Goal: Navigation & Orientation: Find specific page/section

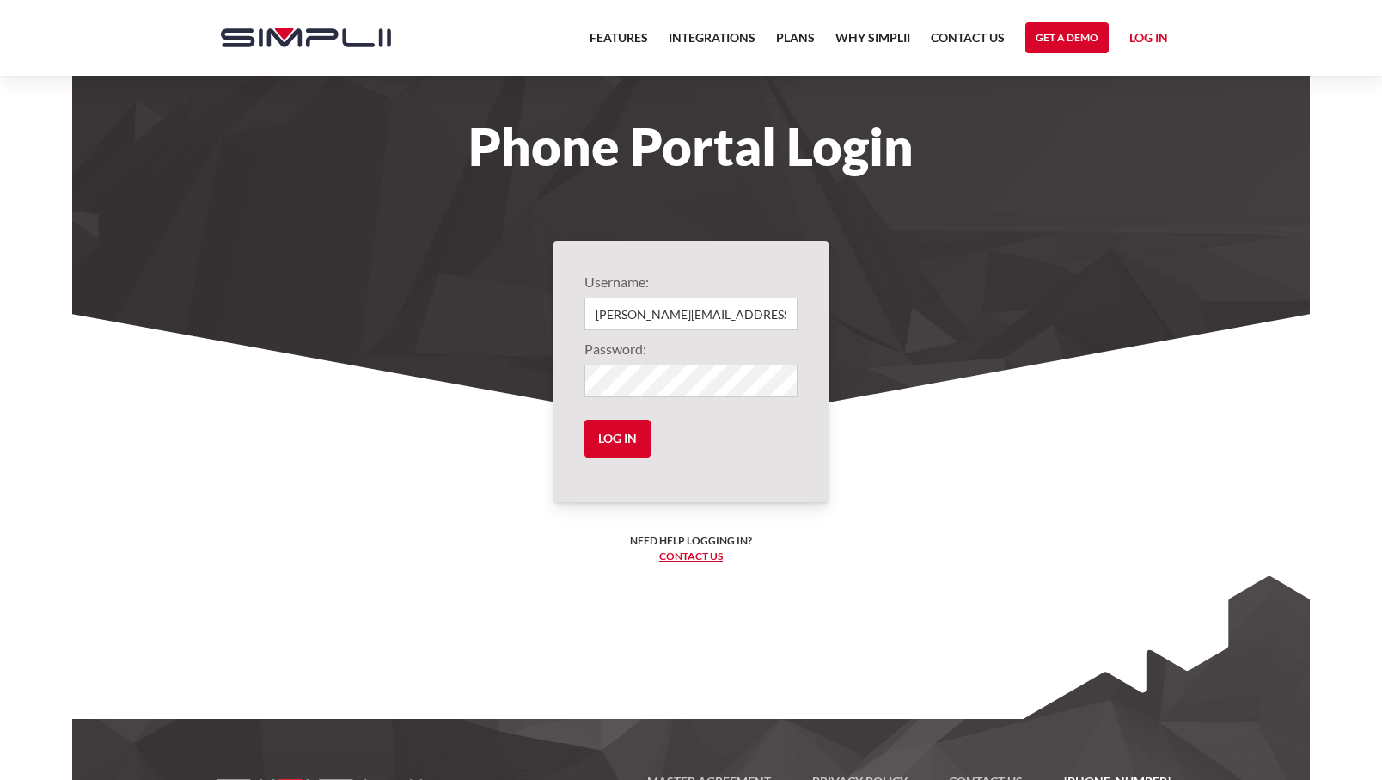
type input "[PERSON_NAME][EMAIL_ADDRESS][DOMAIN_NAME]"
click at [585, 420] on input "Log in" at bounding box center [618, 439] width 66 height 38
click at [597, 438] on input "Log in" at bounding box center [618, 439] width 66 height 38
click at [639, 439] on input "Log in" at bounding box center [618, 439] width 66 height 38
click at [716, 307] on input "[PERSON_NAME][EMAIL_ADDRESS][DOMAIN_NAME]" at bounding box center [691, 313] width 213 height 33
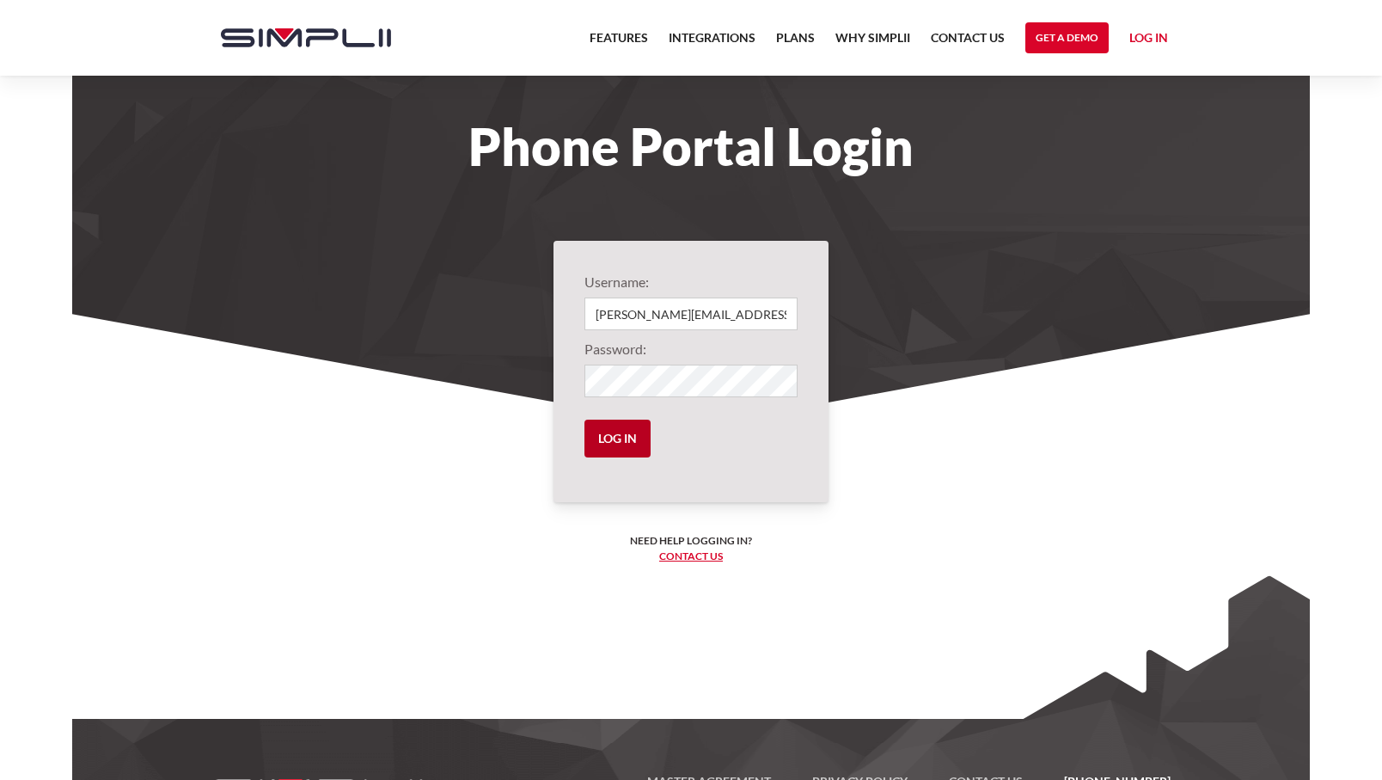
click at [637, 441] on input "Log in" at bounding box center [618, 439] width 66 height 38
click at [1140, 36] on link "Log in" at bounding box center [1149, 41] width 39 height 26
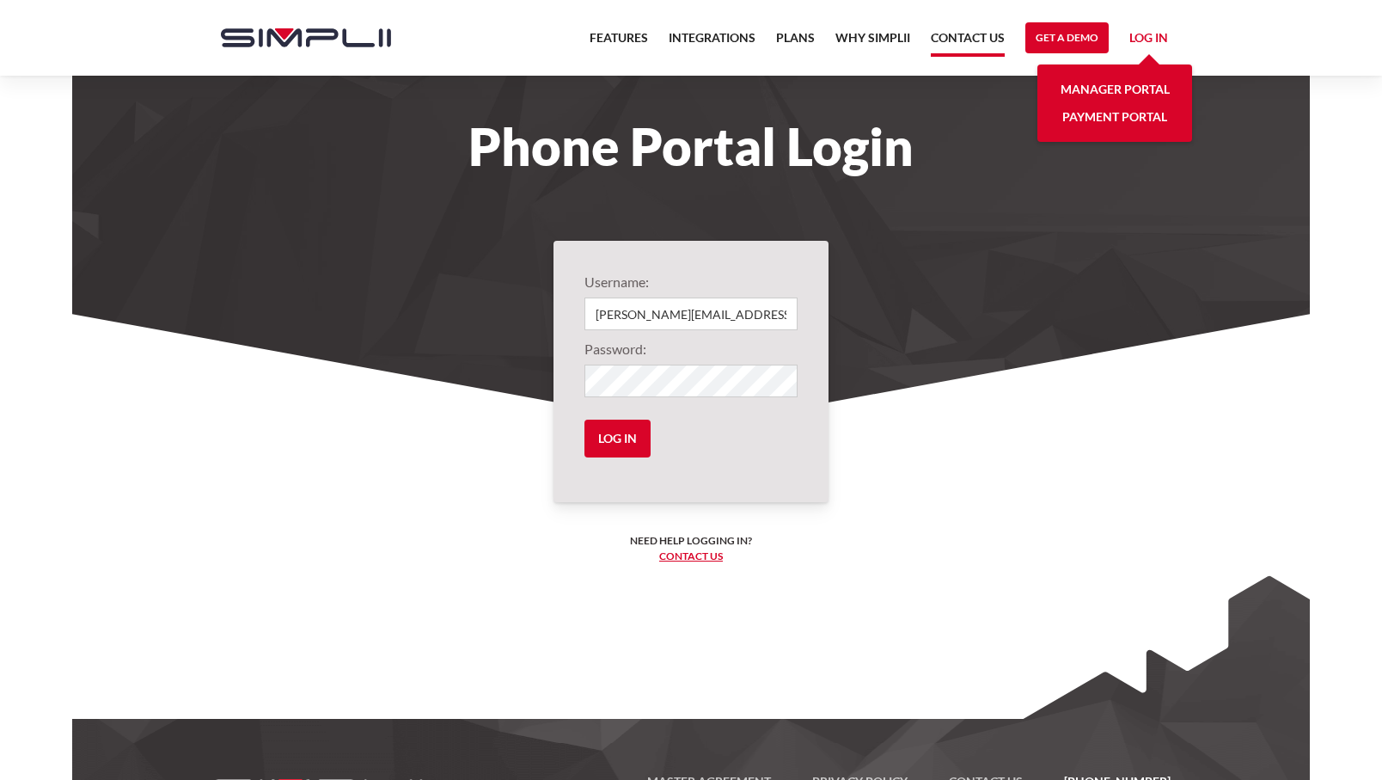
click at [980, 37] on link "Contact US" at bounding box center [968, 42] width 74 height 29
